Goal: Information Seeking & Learning: Learn about a topic

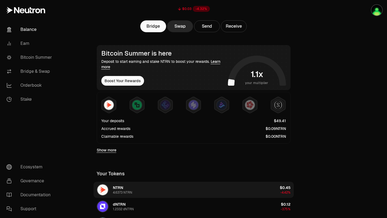
scroll to position [58, 0]
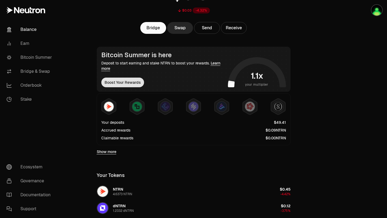
click at [131, 81] on button "Boost Your Rewards" at bounding box center [122, 83] width 43 height 10
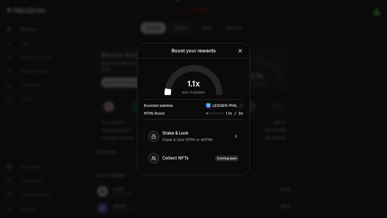
click at [239, 49] on icon "Close" at bounding box center [240, 51] width 6 height 6
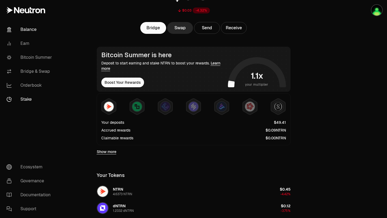
click at [24, 102] on link "Stake" at bounding box center [30, 99] width 56 height 14
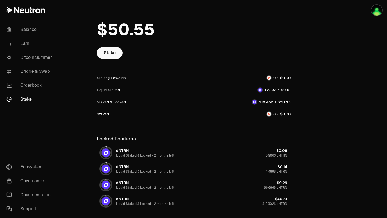
scroll to position [15, 0]
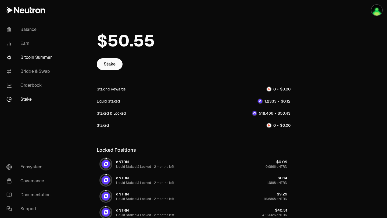
click at [26, 56] on link "Bitcoin Summer" at bounding box center [30, 58] width 56 height 14
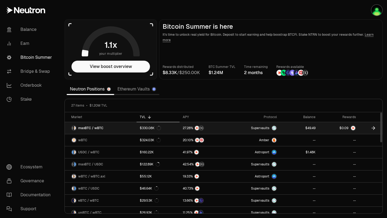
click at [345, 128] on span "0" at bounding box center [345, 128] width 2 height 4
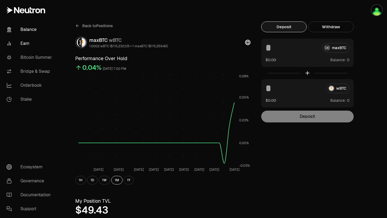
click at [27, 29] on link "Balance" at bounding box center [30, 30] width 56 height 14
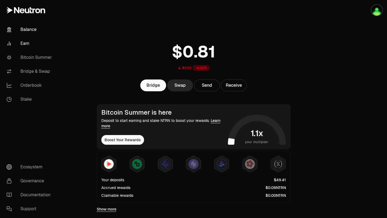
click at [29, 46] on link "Earn" at bounding box center [30, 44] width 56 height 14
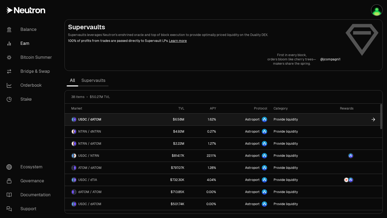
click at [136, 119] on link "USDC / dATOM" at bounding box center [108, 120] width 87 height 12
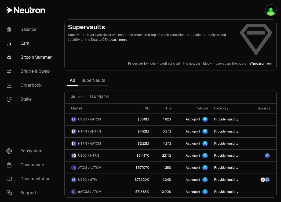
click at [22, 58] on link "Bitcoin Summer" at bounding box center [30, 58] width 56 height 14
